Goal: Complete application form

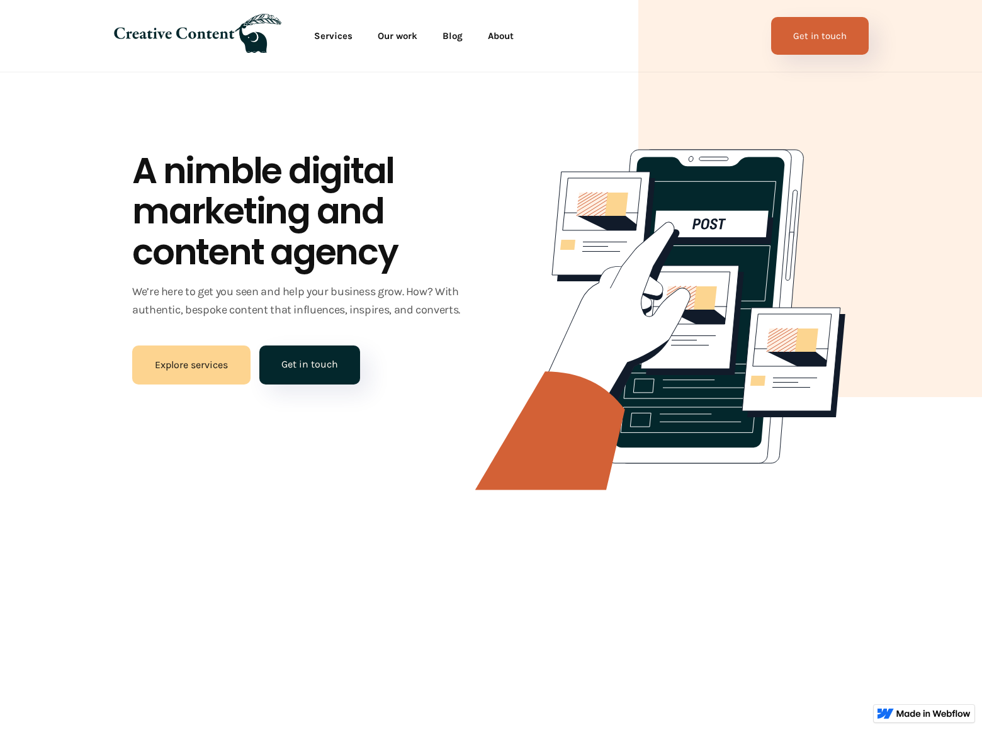
scroll to position [3044, 0]
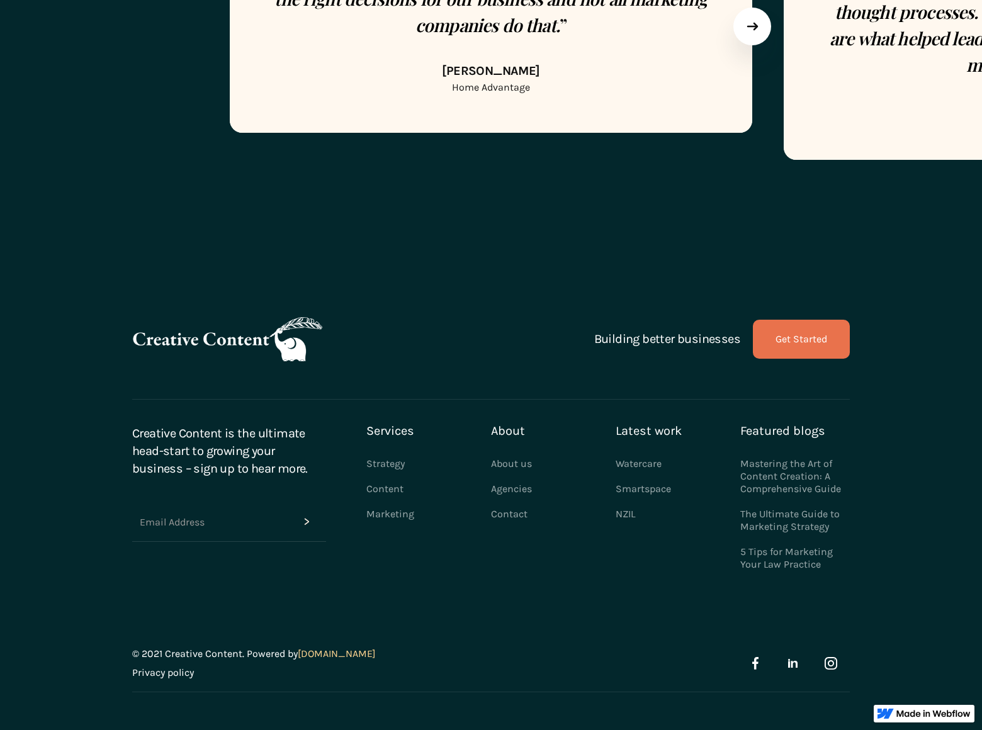
scroll to position [465, 0]
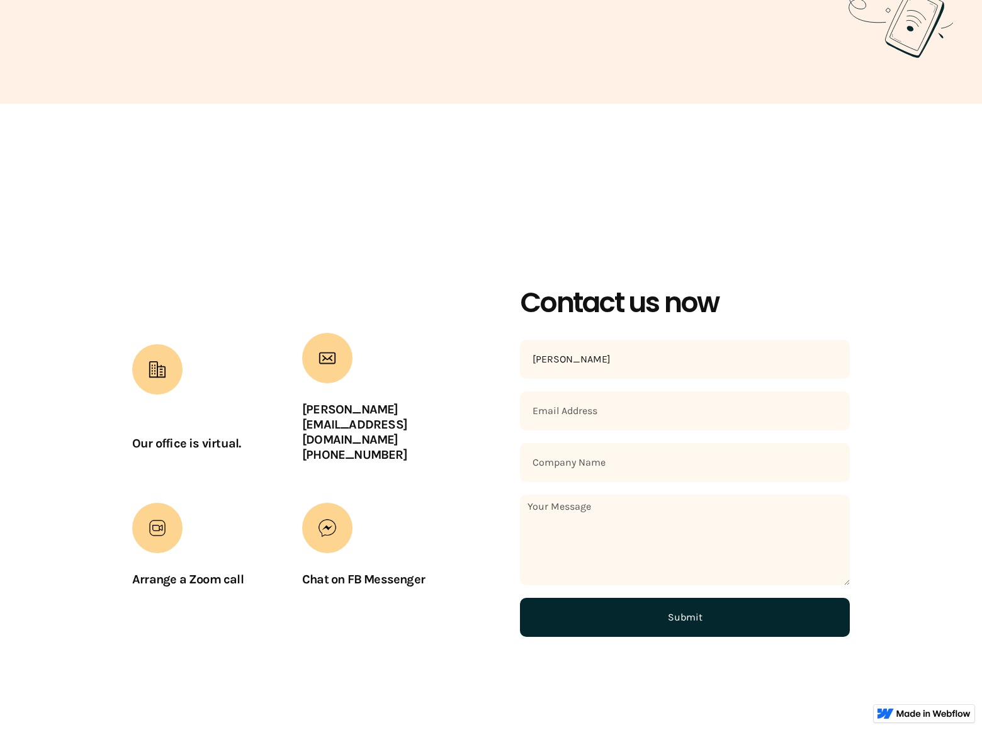
type input "Sean Hicks"
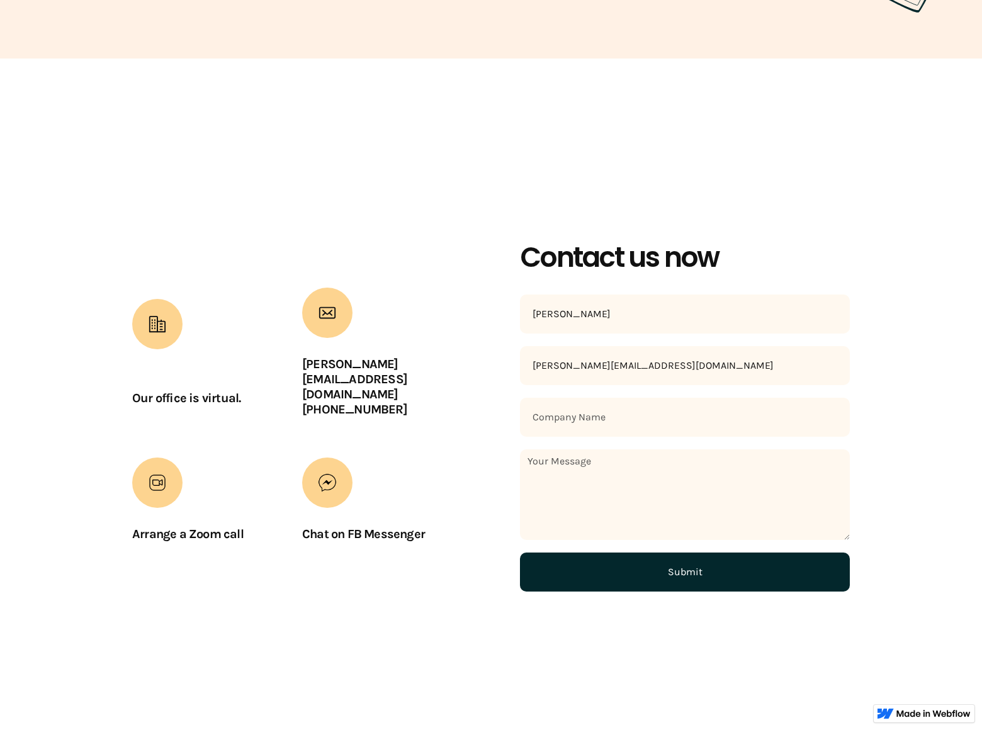
type input "sean_hicks@dominatingkeywords.com"
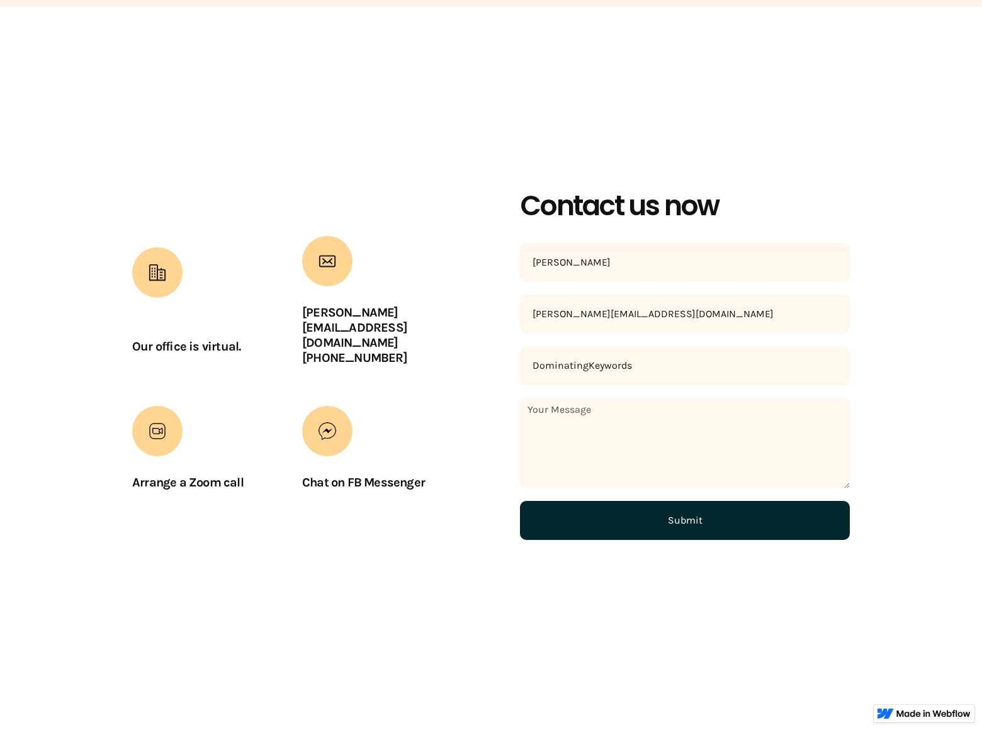
type input "DominatingKeywords"
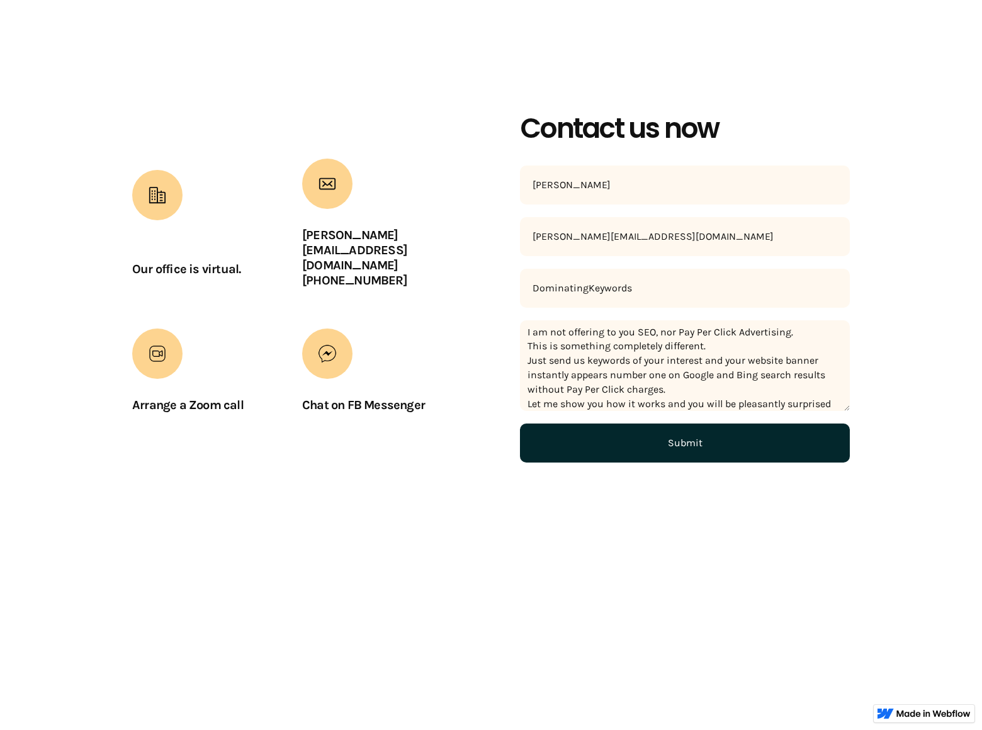
scroll to position [13, 0]
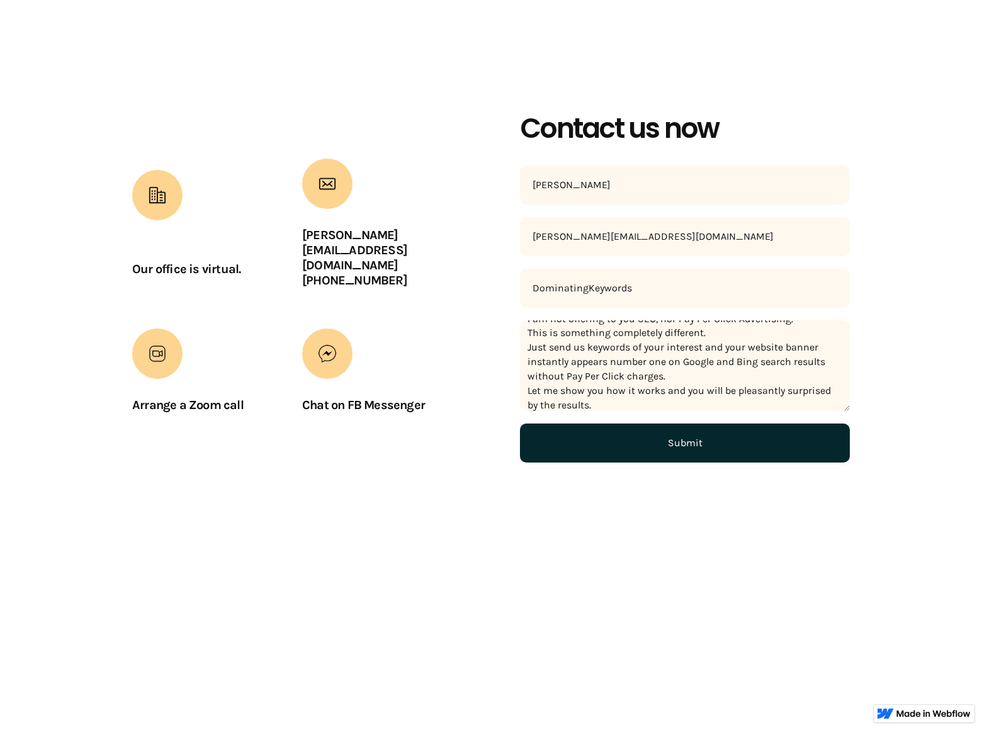
type textarea "I am not offering to you SEO, nor Pay Per Click Advertising. This is something …"
click at [685, 442] on input "Submit" at bounding box center [685, 443] width 330 height 39
type input "Please wait..."
